Goal: Information Seeking & Learning: Learn about a topic

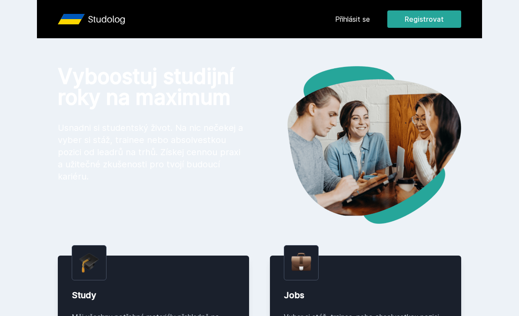
click at [358, 17] on link "Přihlásit se" at bounding box center [352, 19] width 35 height 10
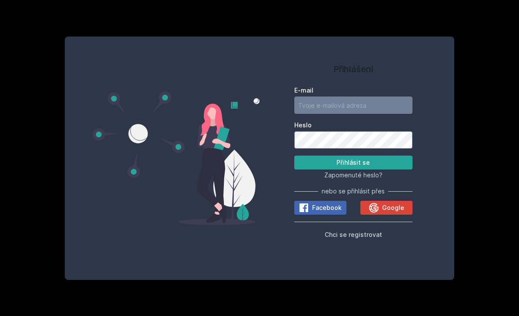
click at [369, 114] on input "E-mail" at bounding box center [353, 105] width 118 height 17
type input "michalnorek123@seznam.cz"
click at [353, 170] on button "Přihlásit se" at bounding box center [353, 163] width 118 height 14
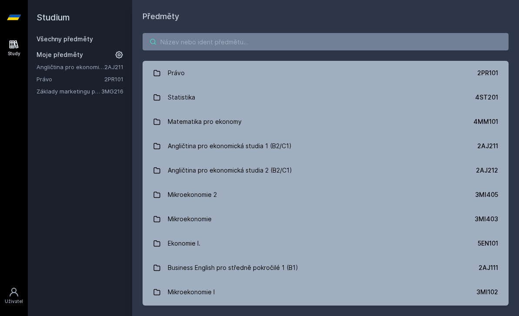
click at [384, 50] on input "search" at bounding box center [326, 41] width 366 height 17
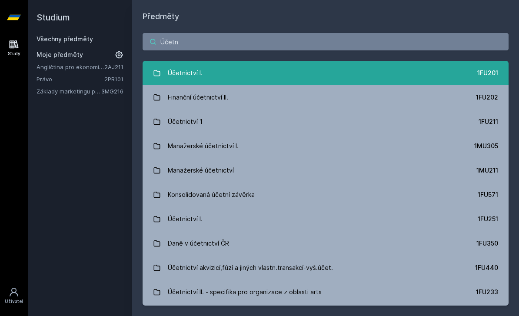
type input "Účetn"
click at [414, 69] on link "Účetnictví I. 1FU201" at bounding box center [326, 73] width 366 height 24
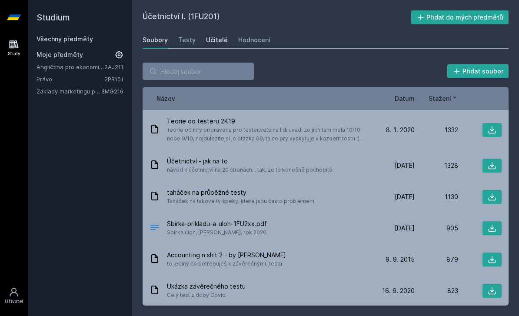
click at [218, 35] on link "Učitelé" at bounding box center [217, 39] width 22 height 17
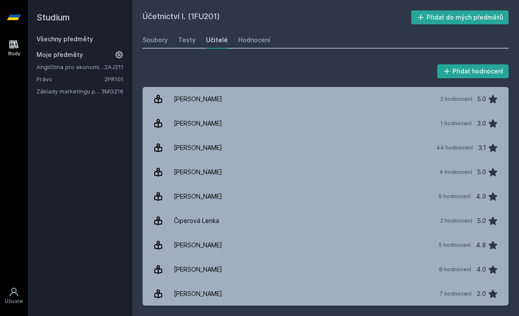
scroll to position [0, 0]
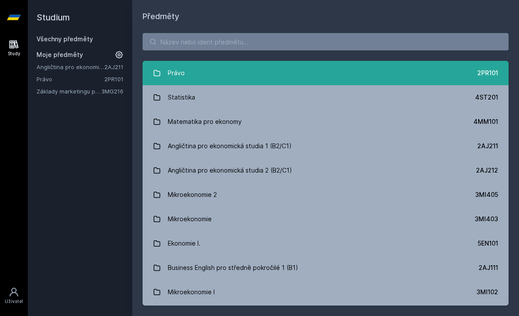
click at [261, 62] on link "Právo 2PR101" at bounding box center [326, 73] width 366 height 24
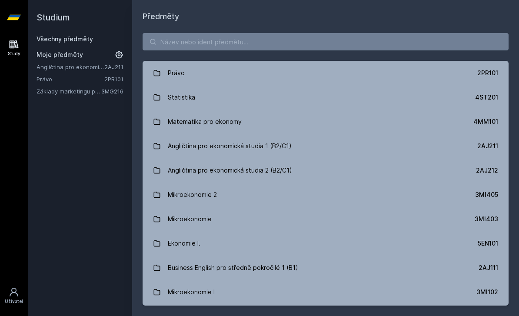
click at [203, 53] on div "Právo 2PR101 Statistika 4ST201 Matematika pro ekonomy 4MM101 Angličtina pro eko…" at bounding box center [325, 170] width 387 height 294
click at [200, 40] on input "search" at bounding box center [326, 41] width 366 height 17
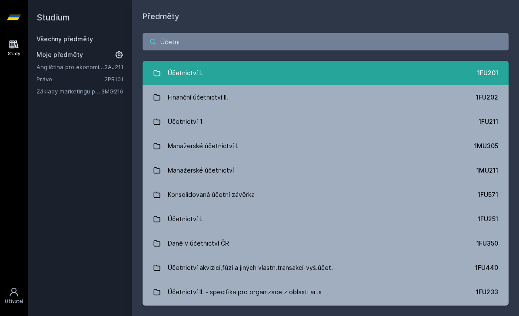
type input "Účetni"
click at [198, 76] on div "Účetnictví I." at bounding box center [185, 72] width 35 height 17
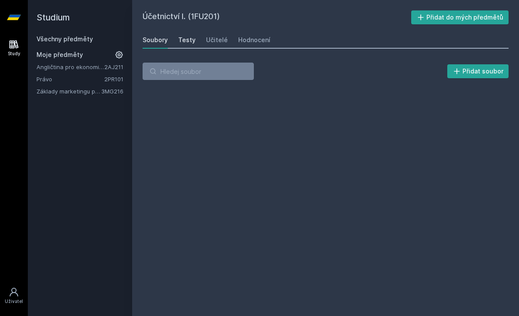
click at [190, 41] on div "Testy" at bounding box center [186, 40] width 17 height 9
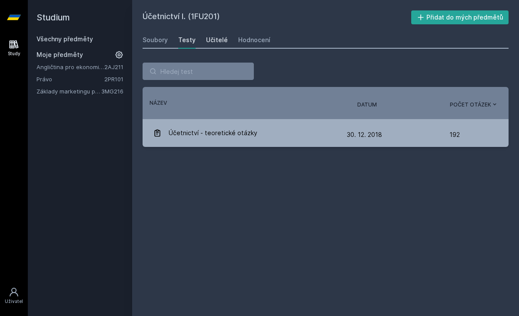
click at [210, 41] on div "Učitelé" at bounding box center [217, 40] width 22 height 9
